Goal: Find specific page/section: Find specific page/section

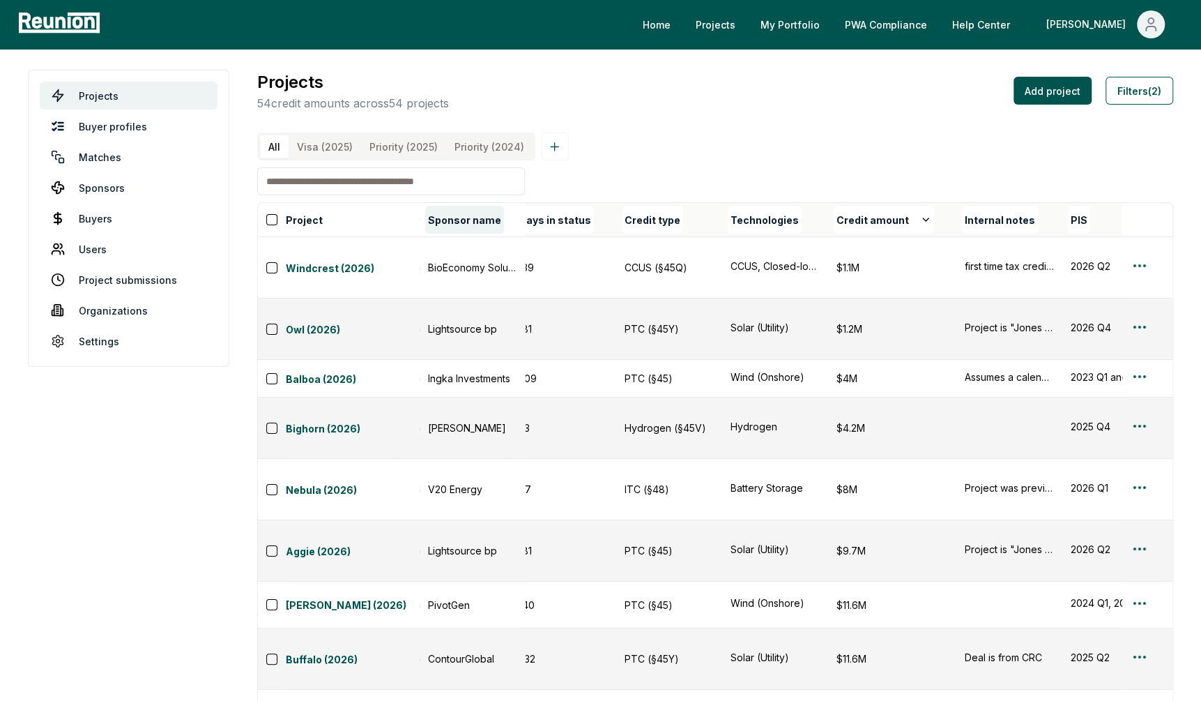
click at [467, 213] on button "Sponsor name" at bounding box center [464, 220] width 79 height 28
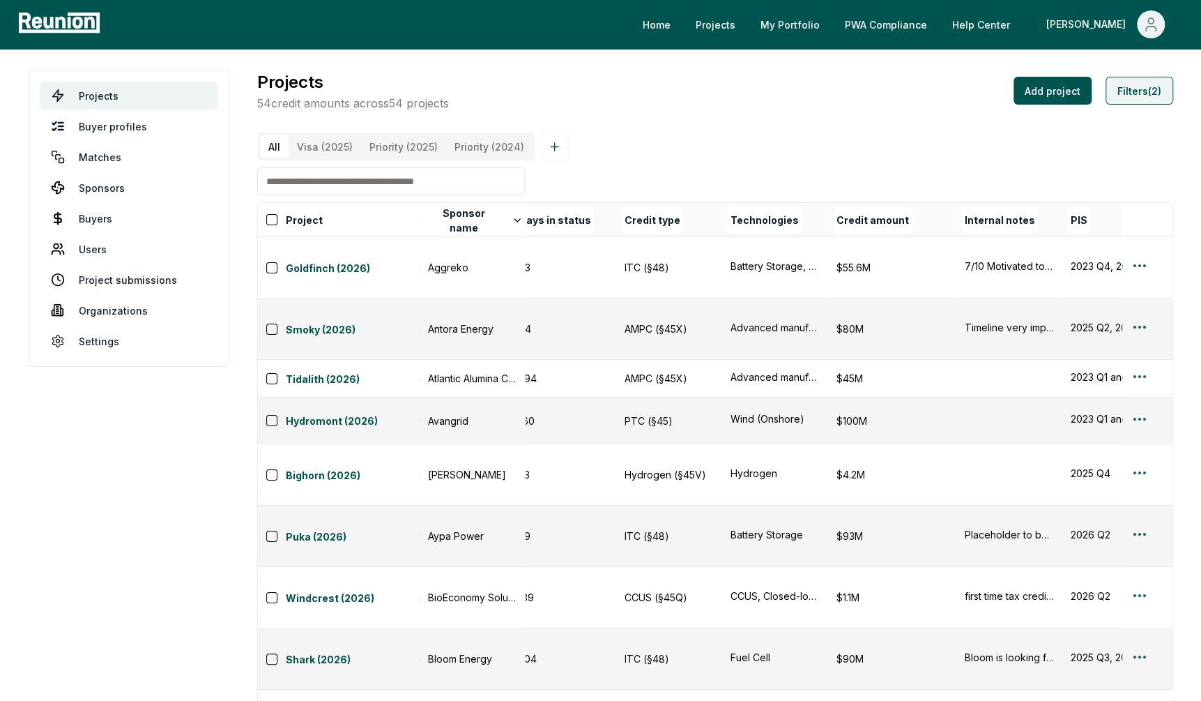
click at [1143, 91] on button "Filters (2)" at bounding box center [1139, 91] width 68 height 28
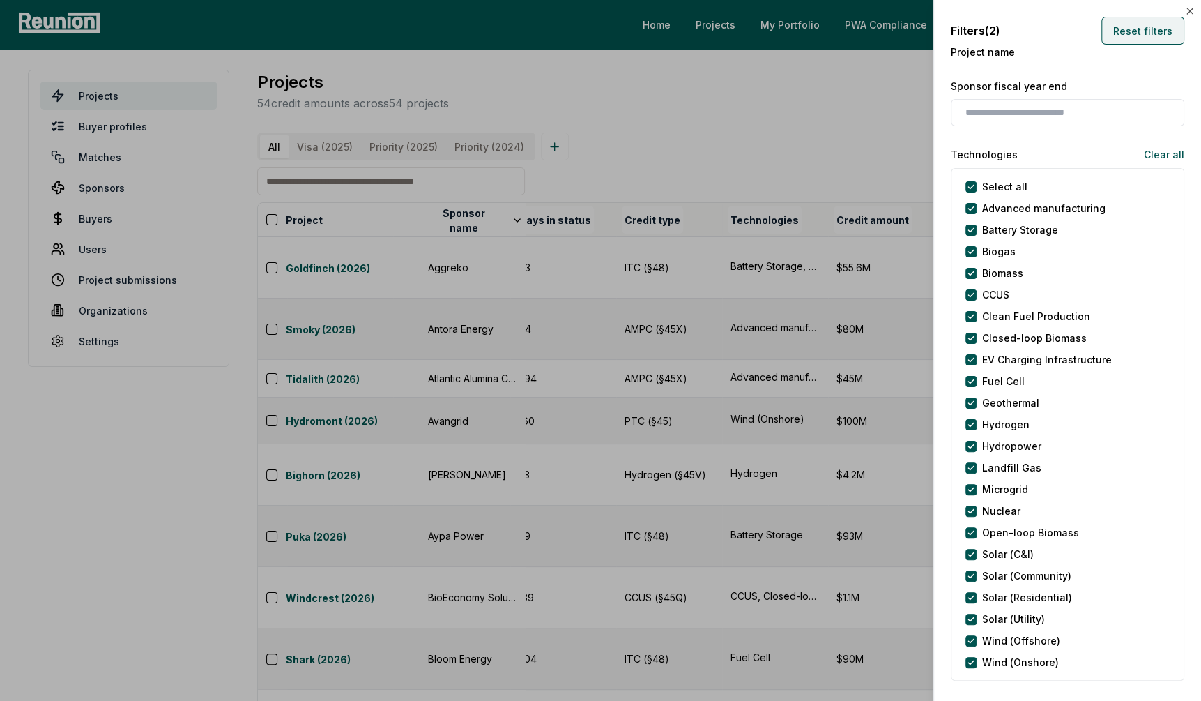
click at [1143, 22] on button "Reset filters" at bounding box center [1142, 31] width 83 height 28
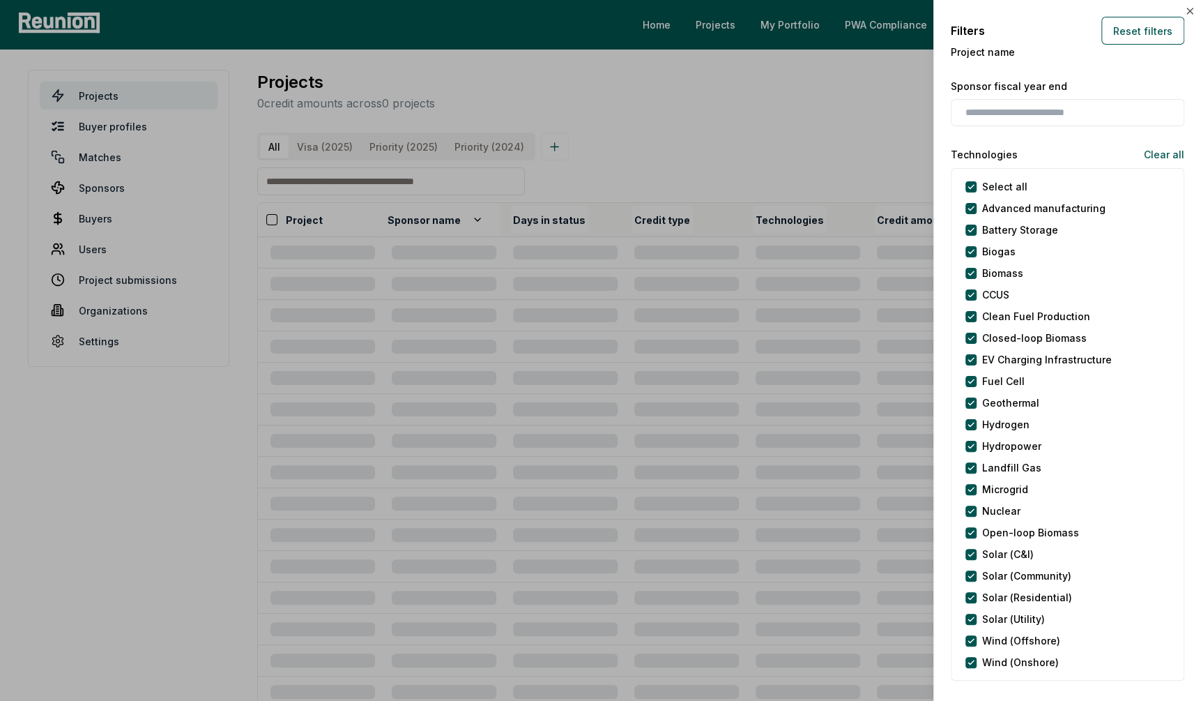
click at [381, 178] on div at bounding box center [600, 350] width 1201 height 701
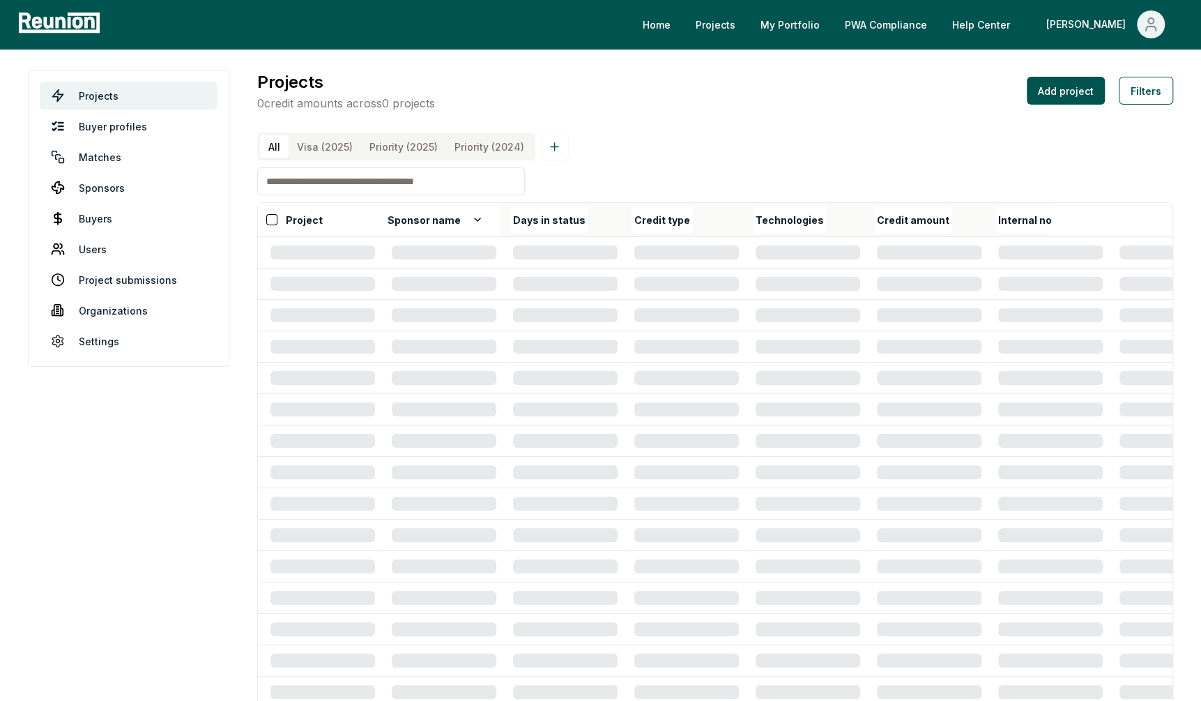
click at [363, 183] on input at bounding box center [391, 181] width 268 height 28
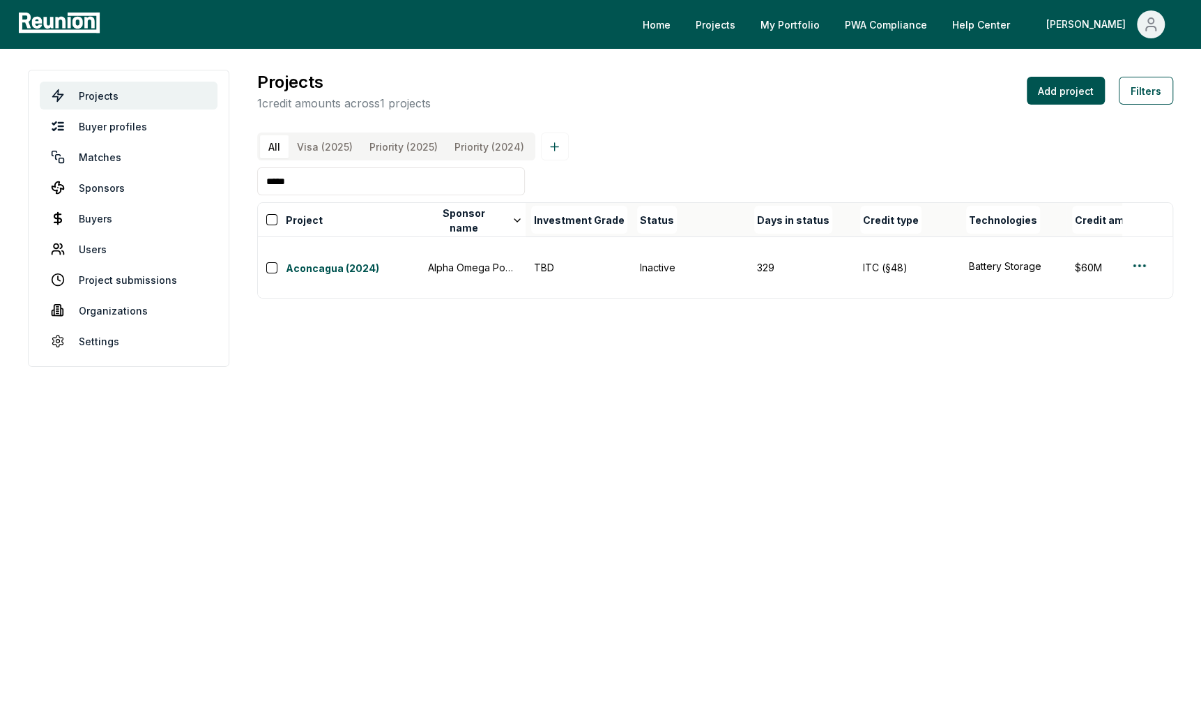
click at [327, 183] on input "*****" at bounding box center [391, 181] width 268 height 28
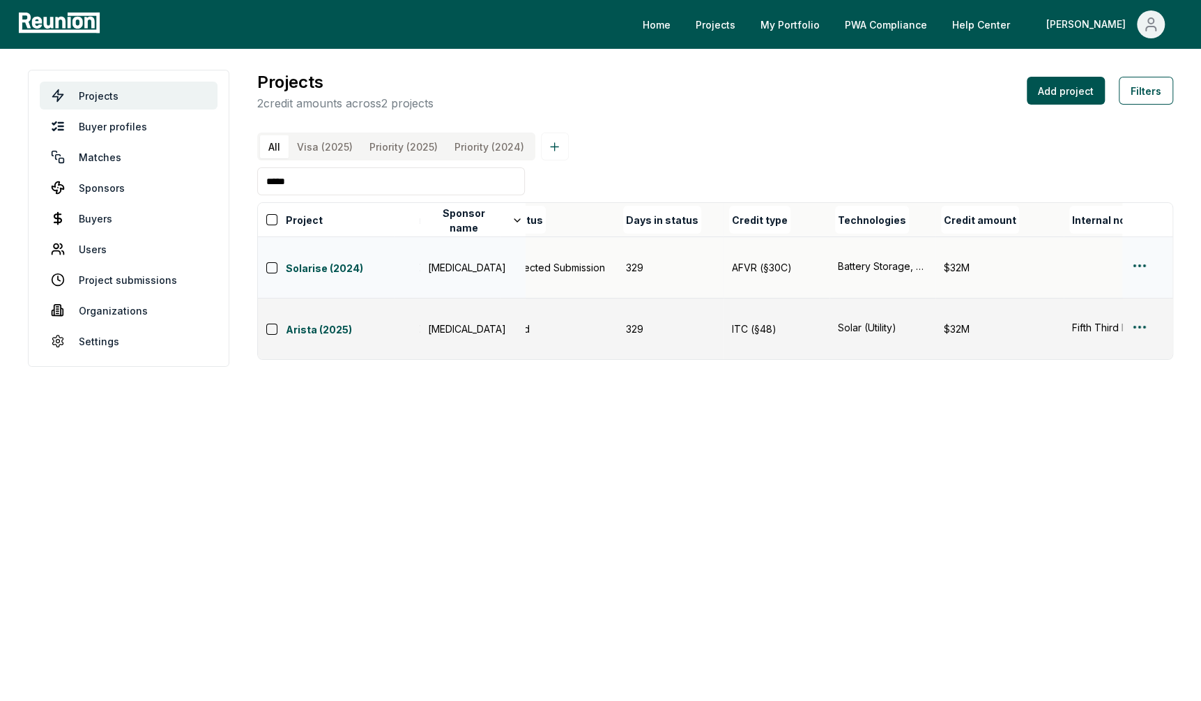
scroll to position [0, 165]
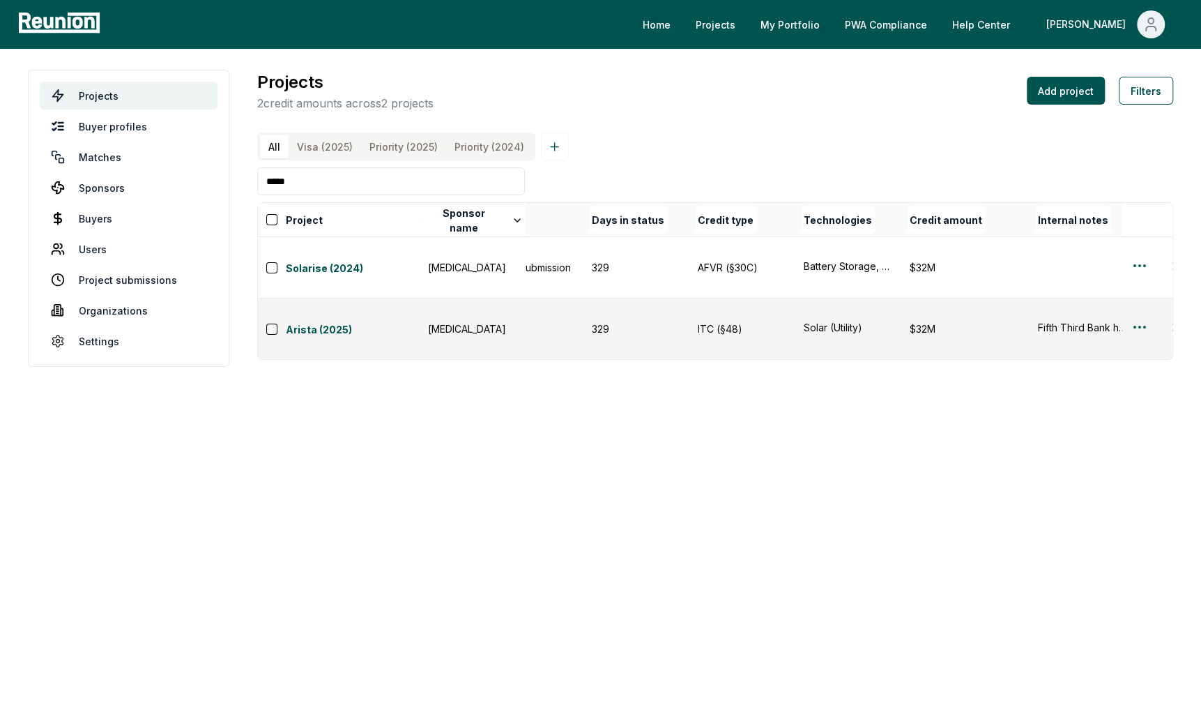
click at [330, 178] on input "*****" at bounding box center [391, 181] width 268 height 28
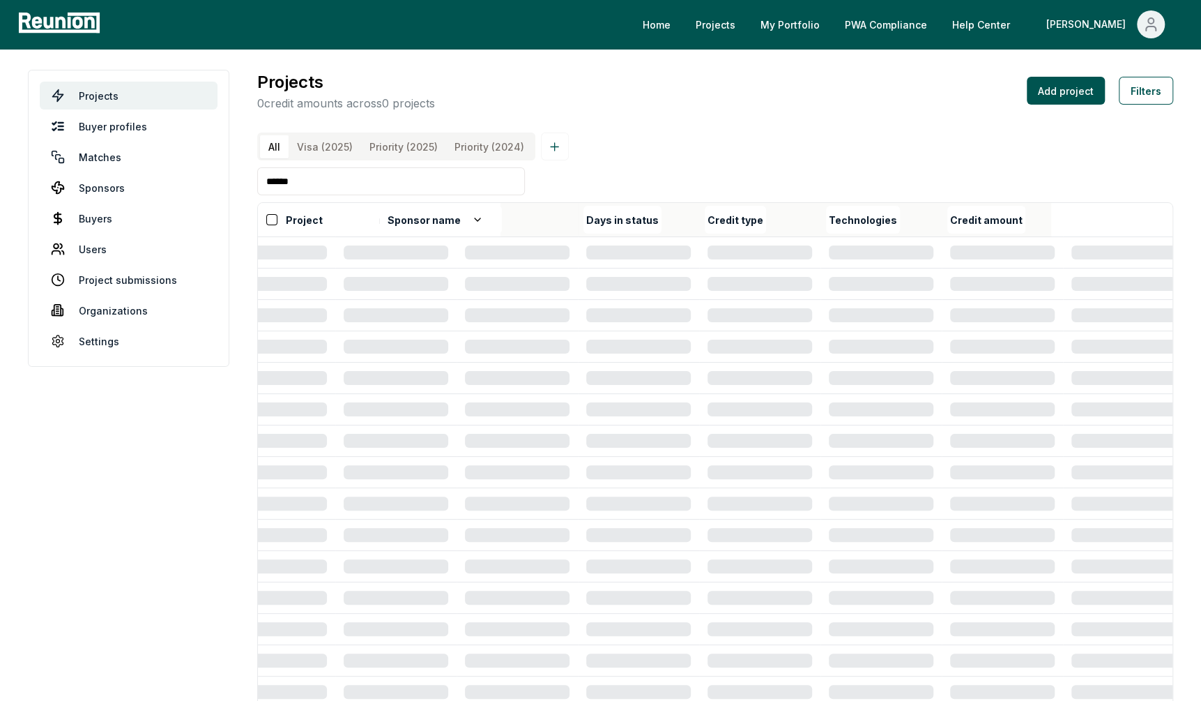
scroll to position [0, 0]
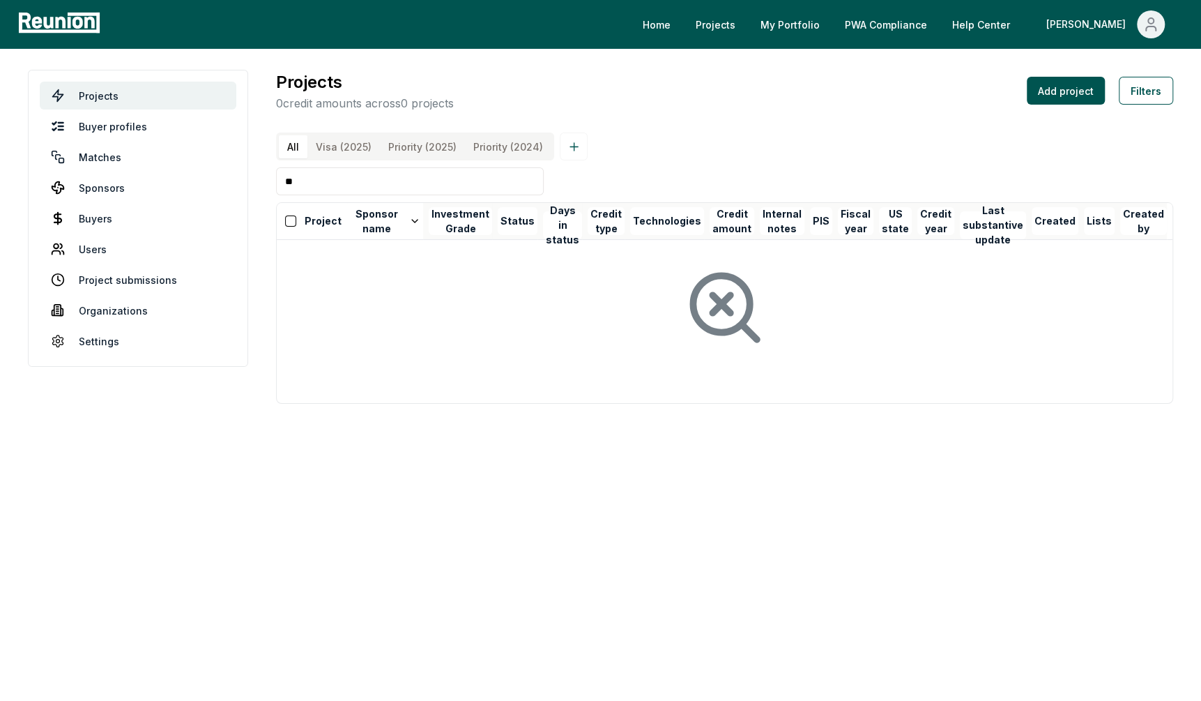
type input "*"
click at [291, 186] on input at bounding box center [410, 181] width 268 height 28
click at [291, 178] on input at bounding box center [410, 181] width 268 height 28
